Goal: Transaction & Acquisition: Download file/media

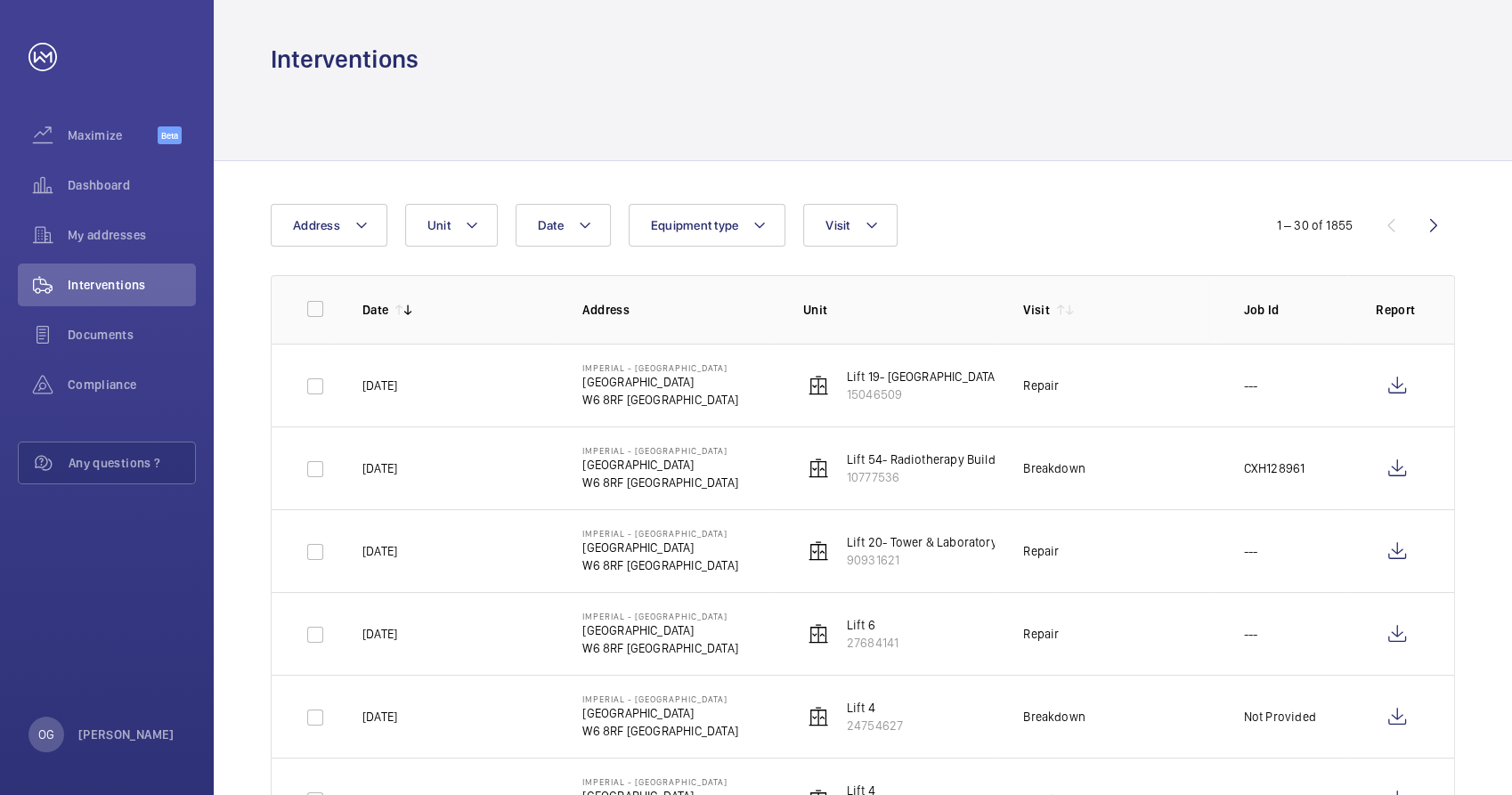
scroll to position [197, 0]
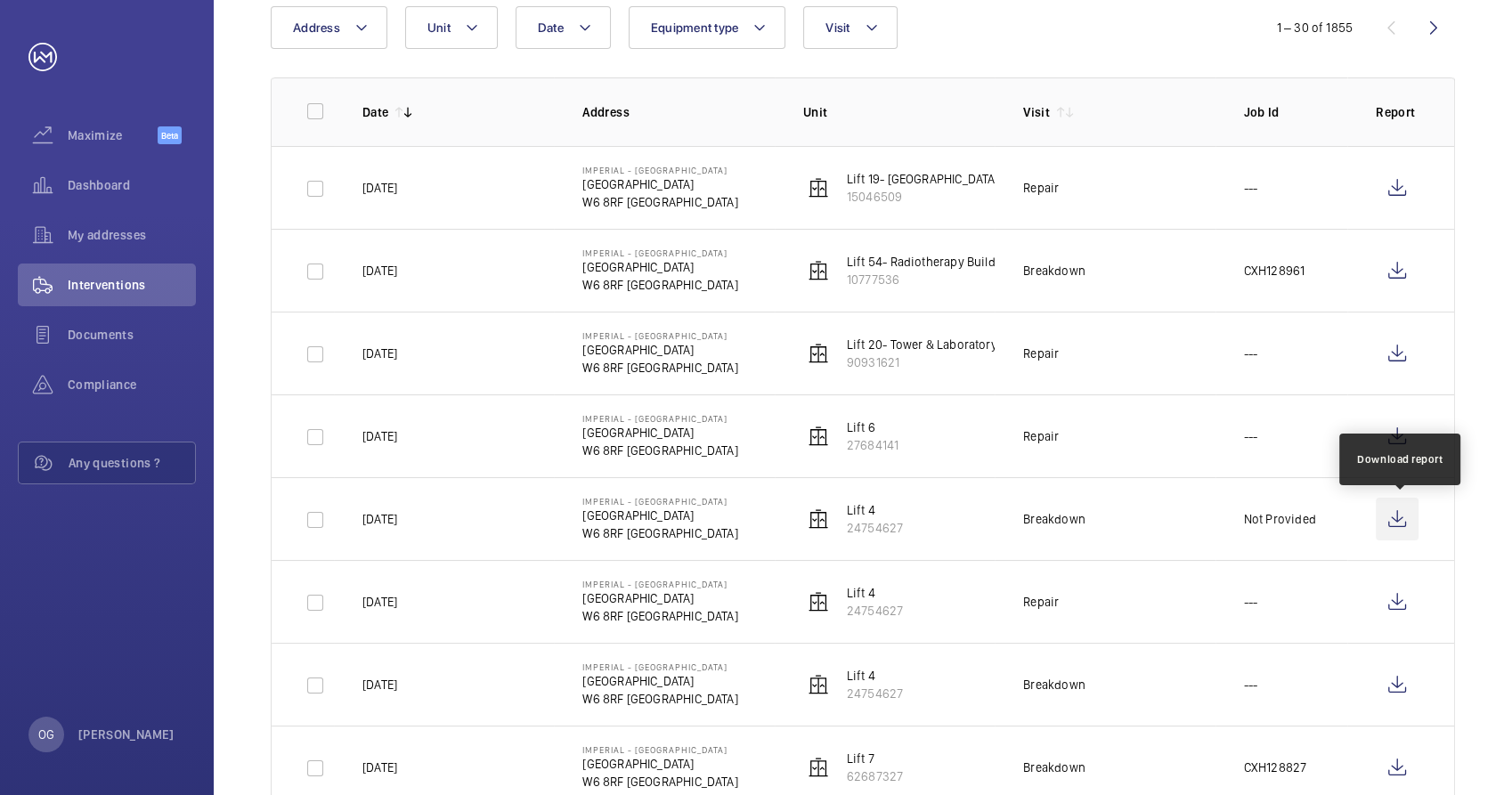
click at [1404, 526] on wm-front-icon-button at bounding box center [1396, 519] width 42 height 42
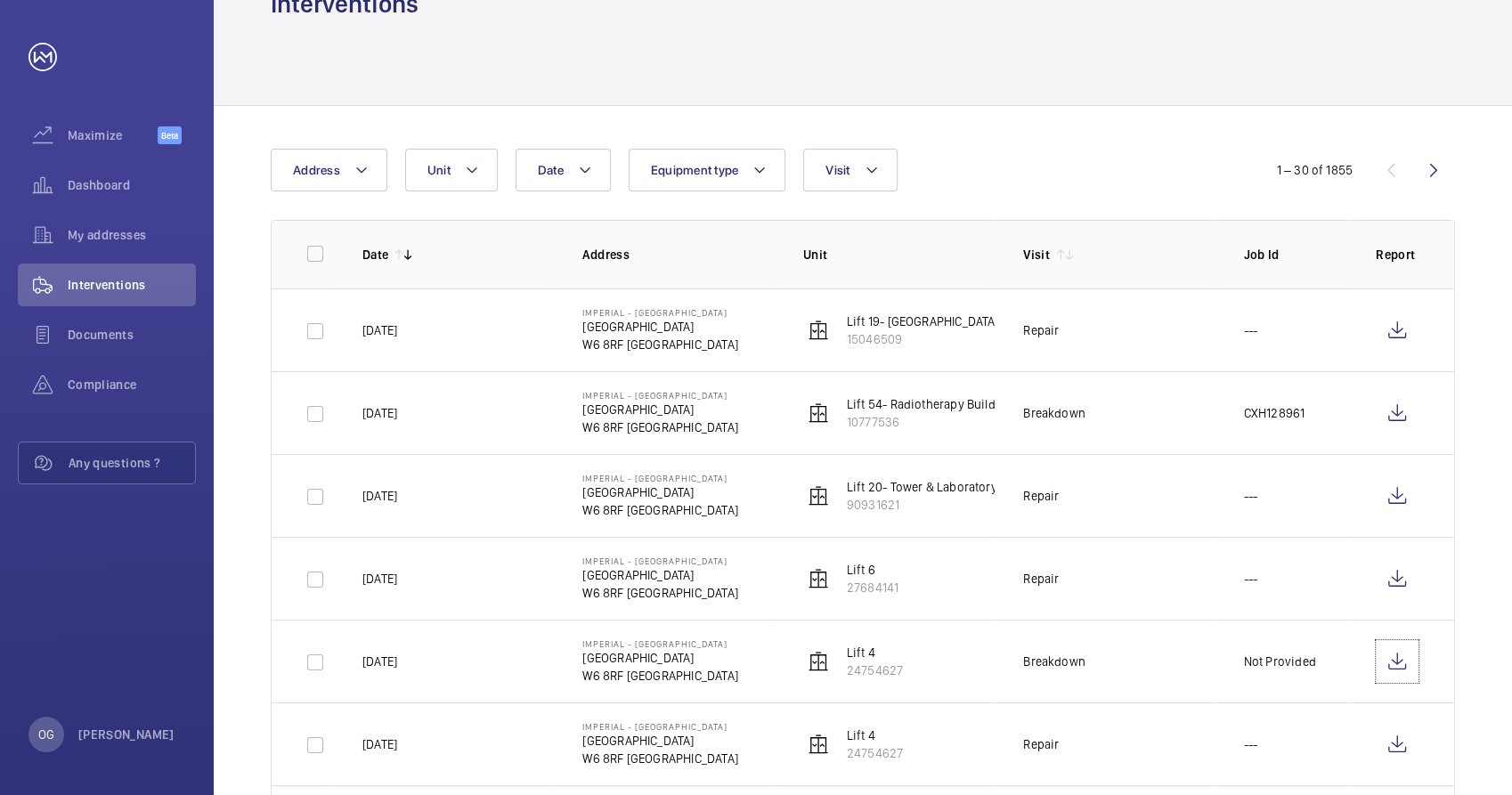
scroll to position [99, 0]
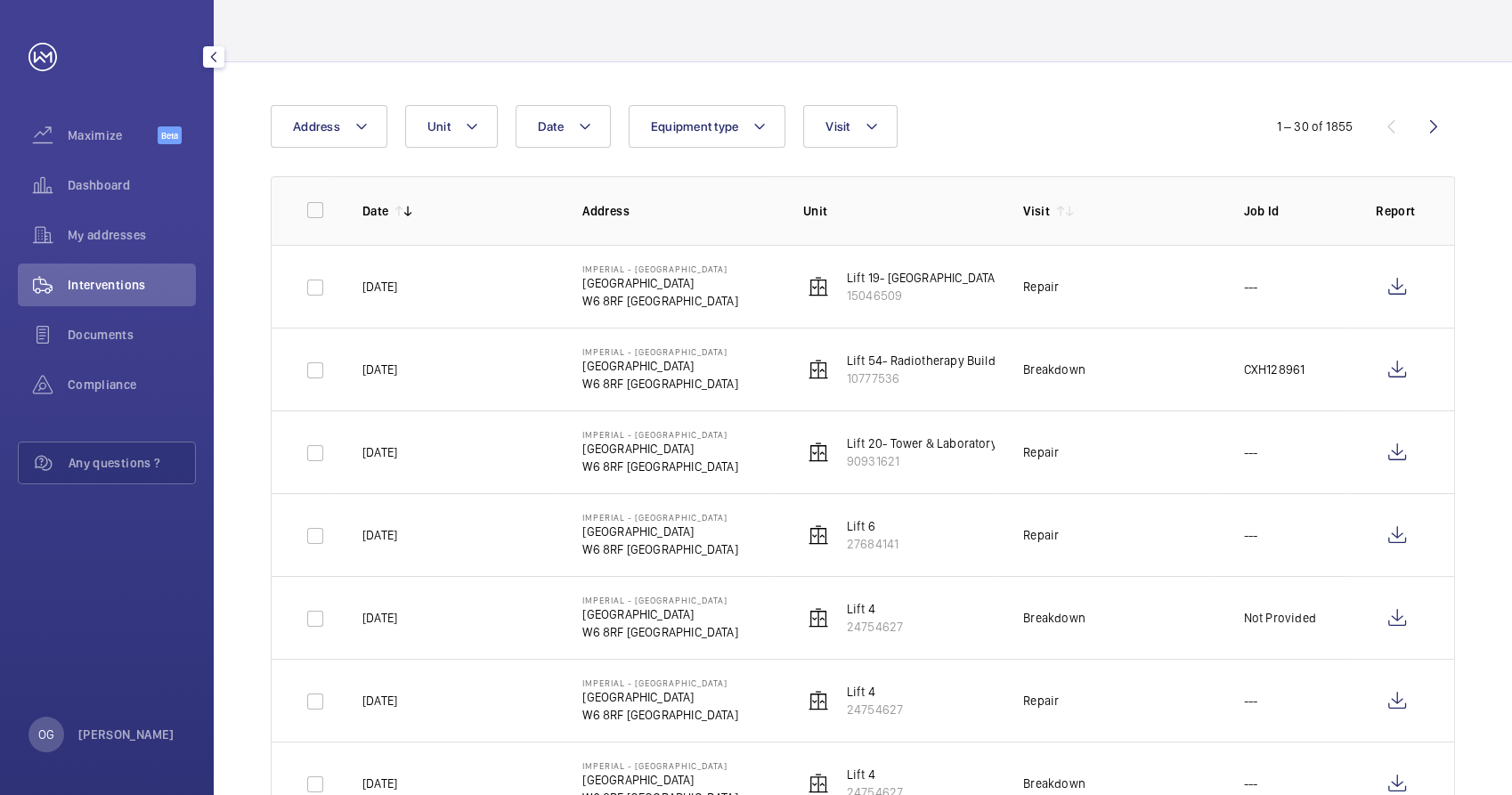
click at [158, 276] on span "Interventions" at bounding box center [131, 285] width 128 height 18
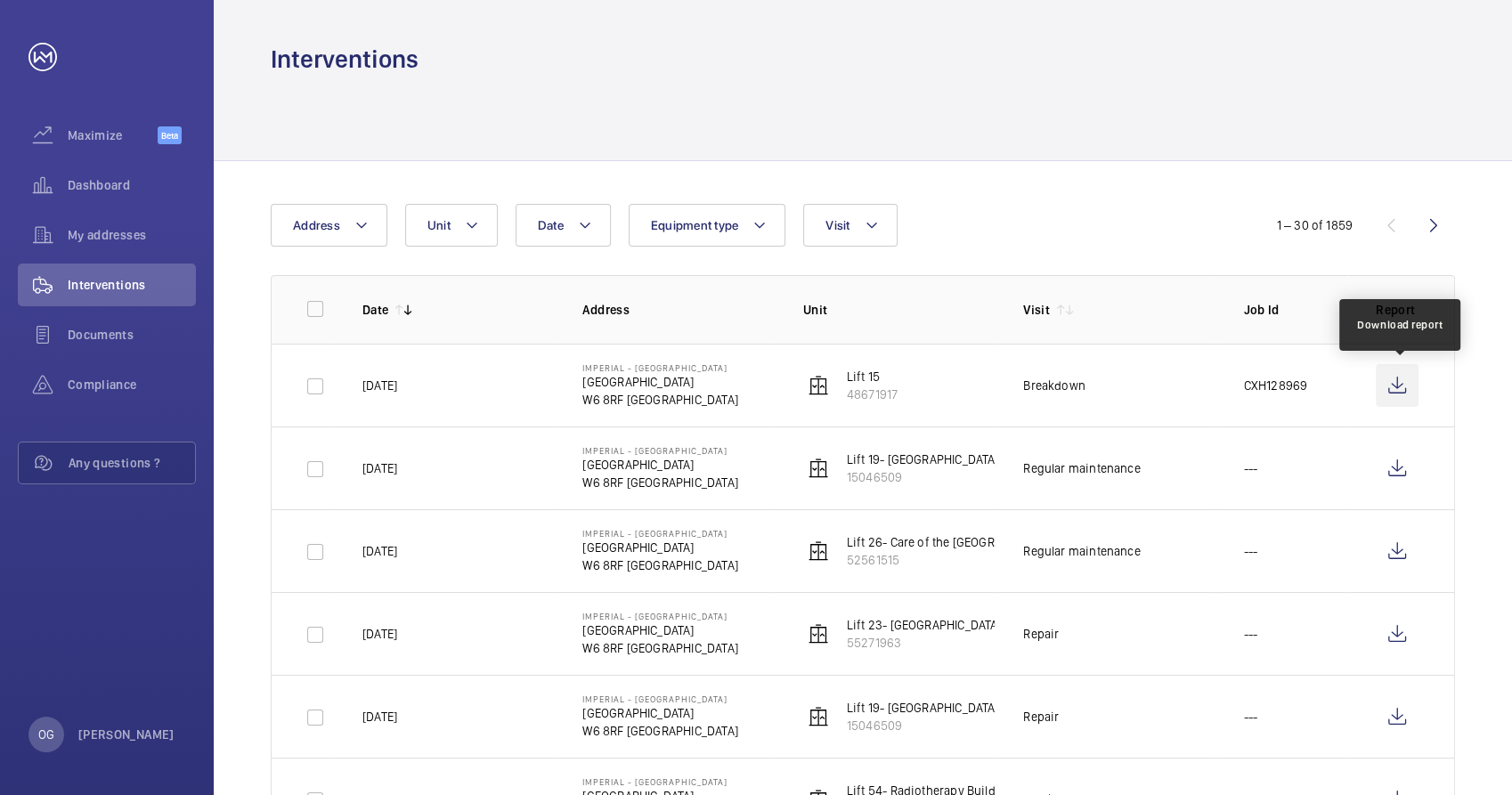
click at [1381, 384] on wm-front-icon-button at bounding box center [1396, 384] width 42 height 42
